Goal: Information Seeking & Learning: Learn about a topic

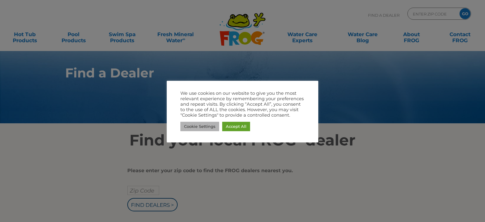
click at [202, 124] on link "Cookie Settings" at bounding box center [200, 126] width 39 height 9
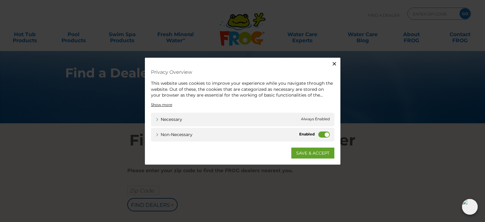
click at [334, 62] on icon "button" at bounding box center [335, 64] width 6 height 6
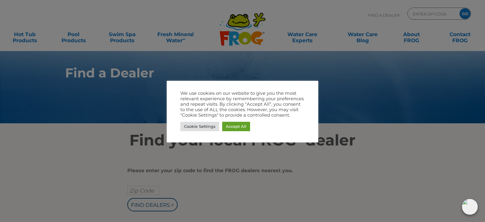
click at [422, 86] on div at bounding box center [242, 111] width 485 height 222
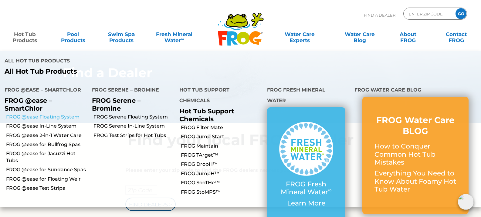
click at [42, 114] on link "FROG @ease Floating System" at bounding box center [46, 117] width 81 height 7
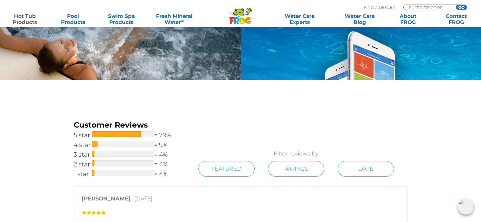
scroll to position [841, 0]
